Goal: Task Accomplishment & Management: Use online tool/utility

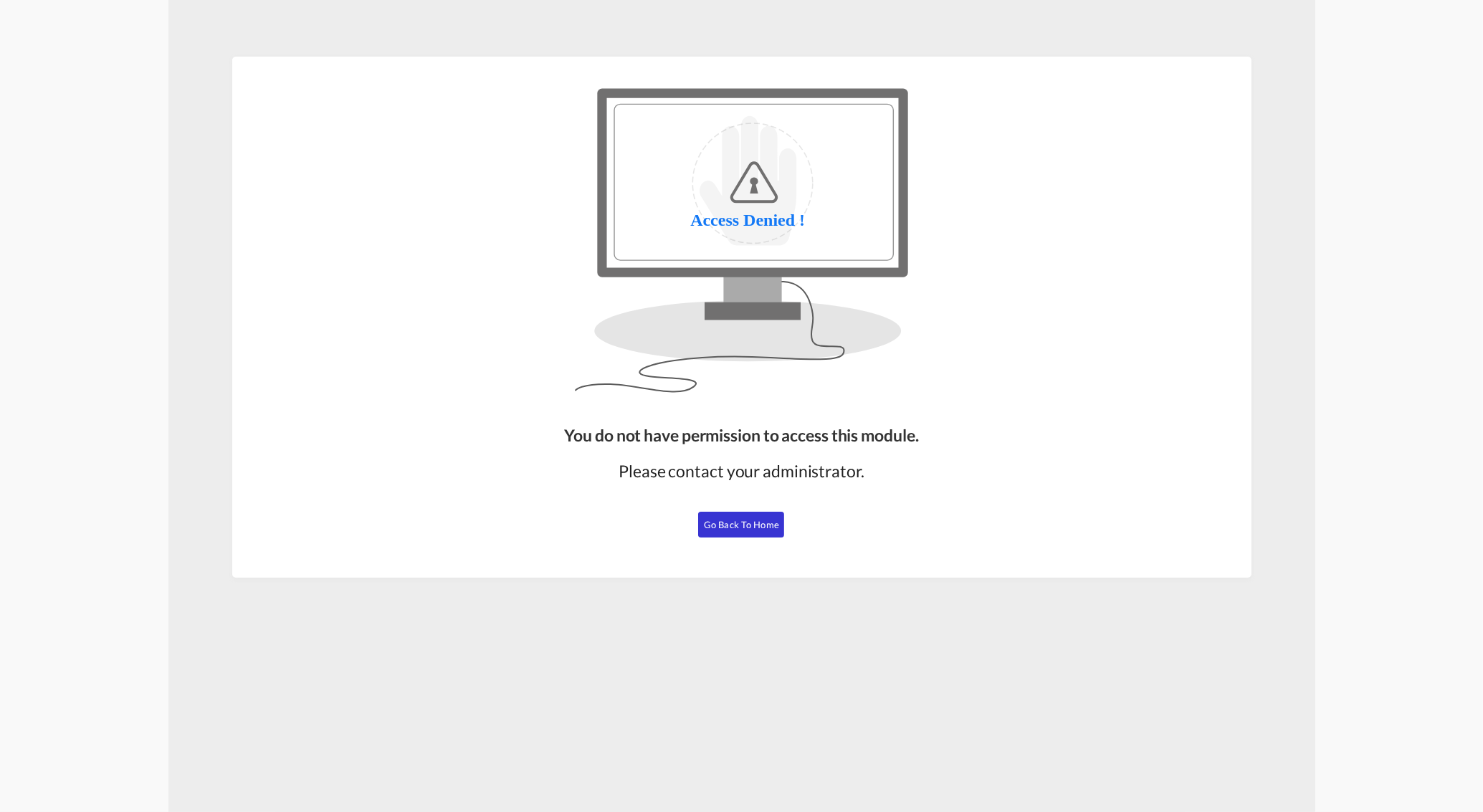
click at [745, 529] on span "Go Back to Home" at bounding box center [742, 525] width 75 height 11
